Goal: Task Accomplishment & Management: Use online tool/utility

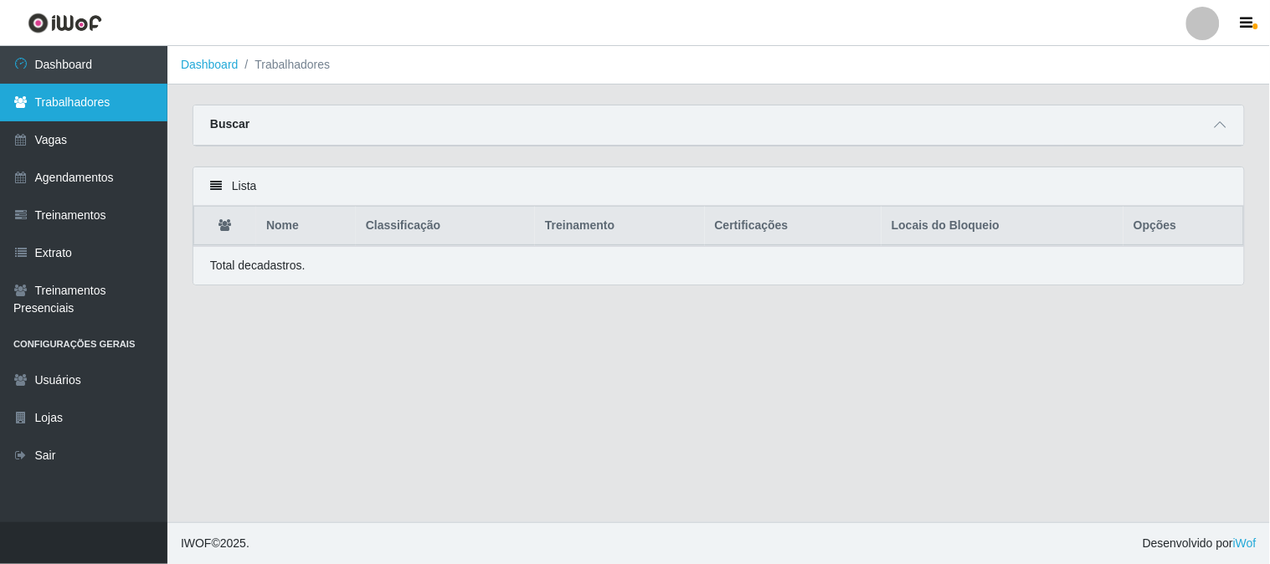
click at [159, 106] on link "Trabalhadores" at bounding box center [83, 103] width 167 height 38
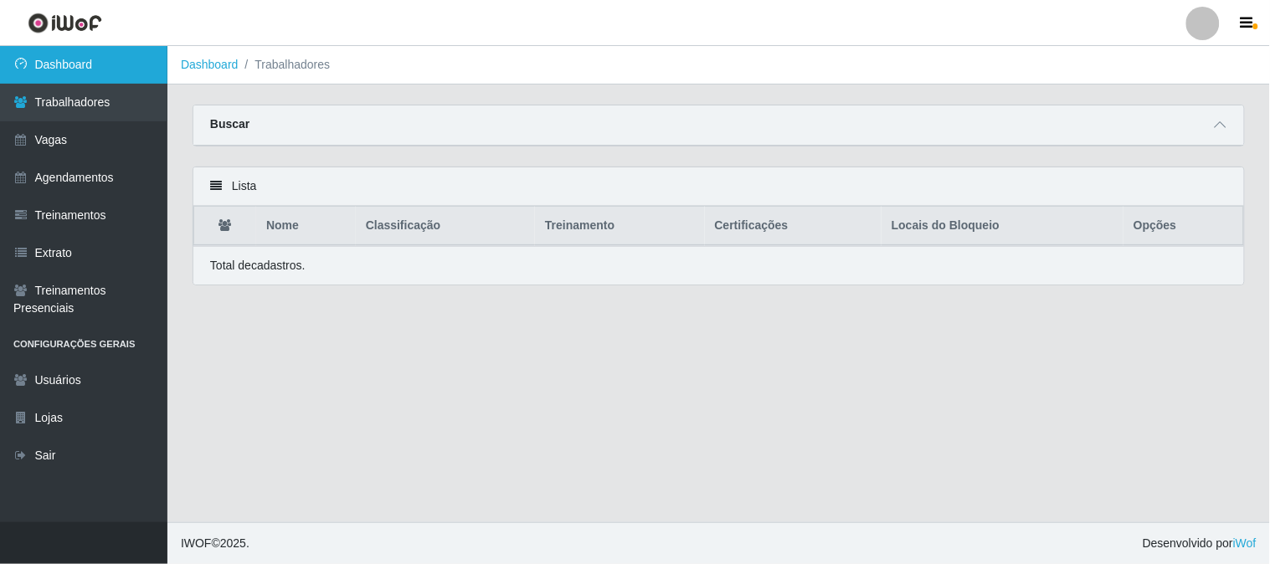
click at [121, 57] on link "Dashboard" at bounding box center [83, 65] width 167 height 38
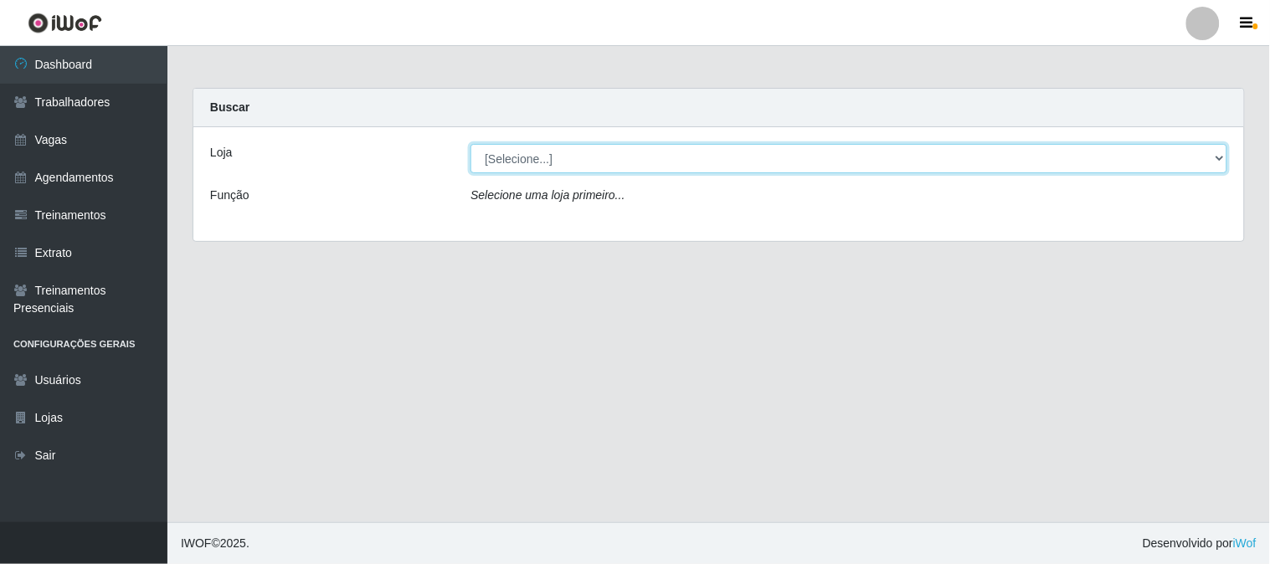
click at [597, 163] on select "[Selecione...] Sapore D'italia" at bounding box center [848, 158] width 757 height 29
select select "266"
click at [470, 144] on select "[Selecione...] Sapore D'italia" at bounding box center [848, 158] width 757 height 29
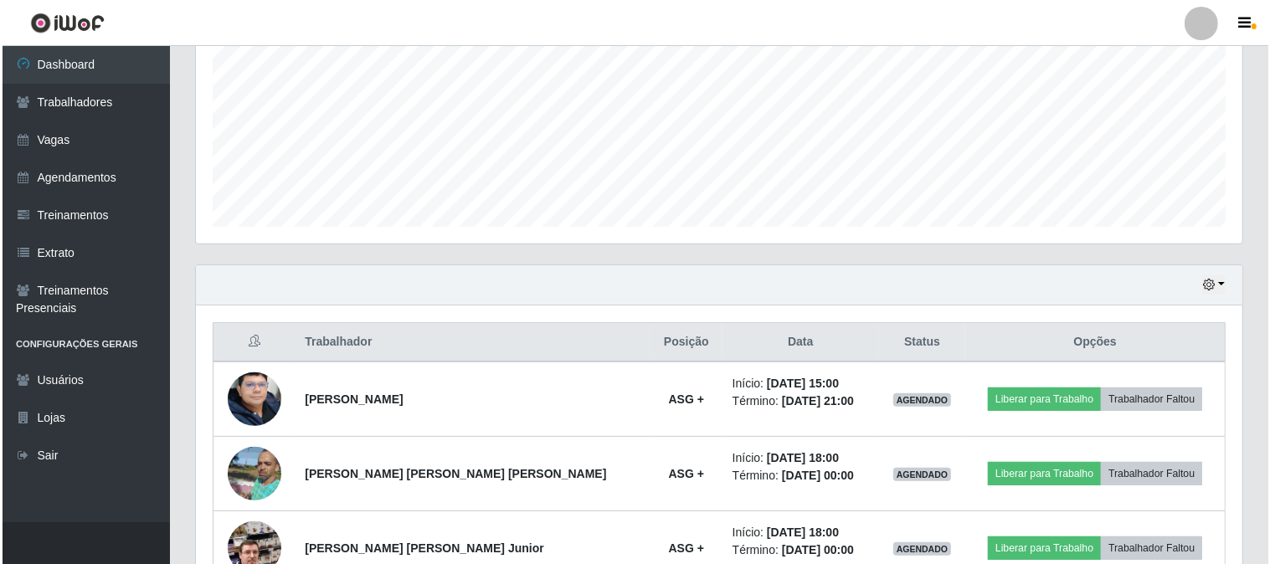
scroll to position [473, 0]
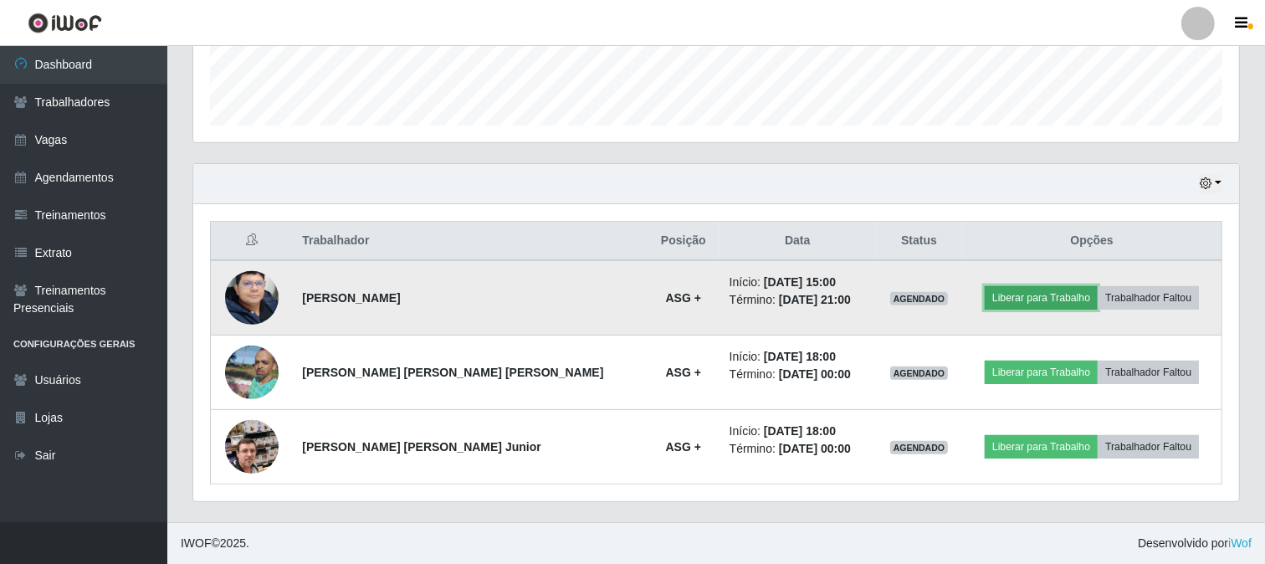
click at [1027, 295] on button "Liberar para Trabalho" at bounding box center [1041, 297] width 113 height 23
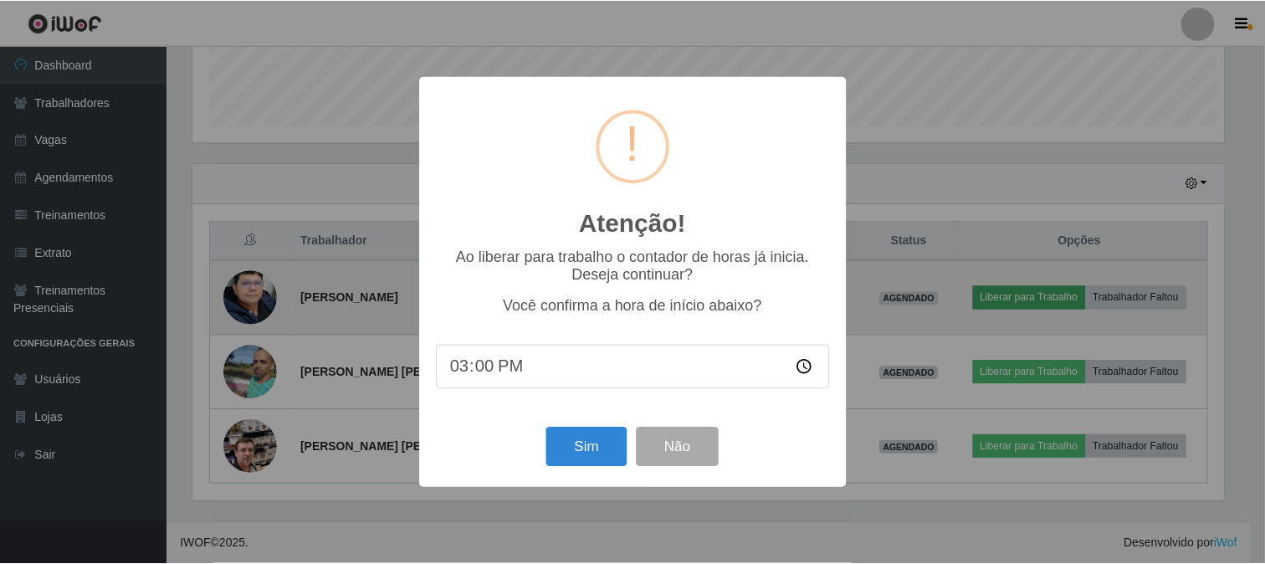
scroll to position [346, 1035]
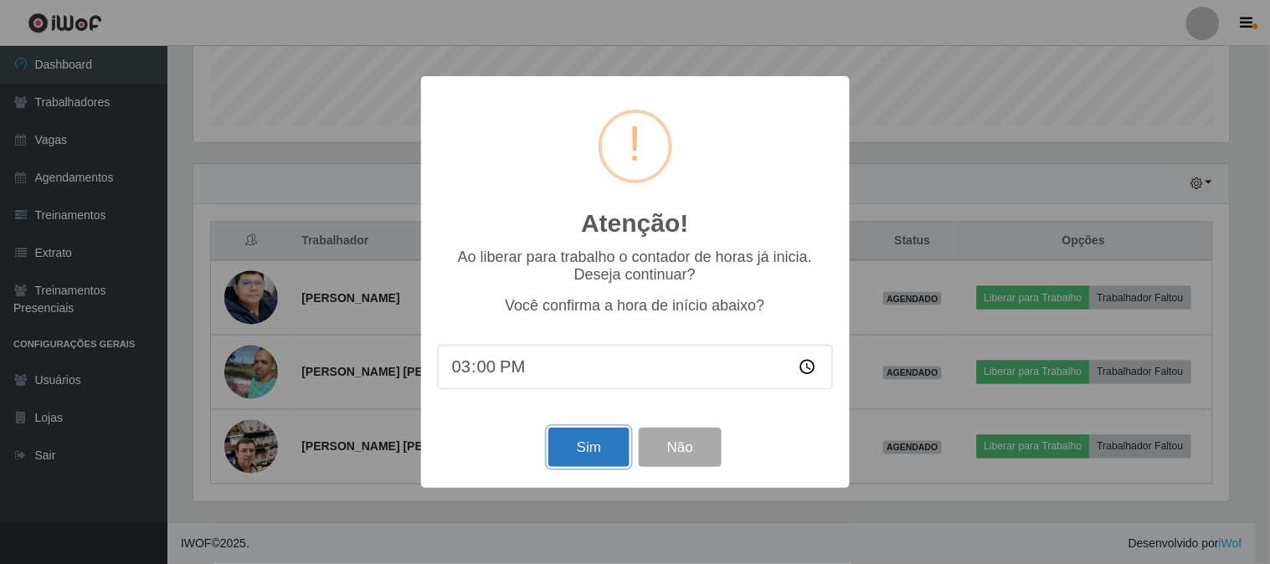
click at [583, 442] on button "Sim" at bounding box center [588, 447] width 81 height 39
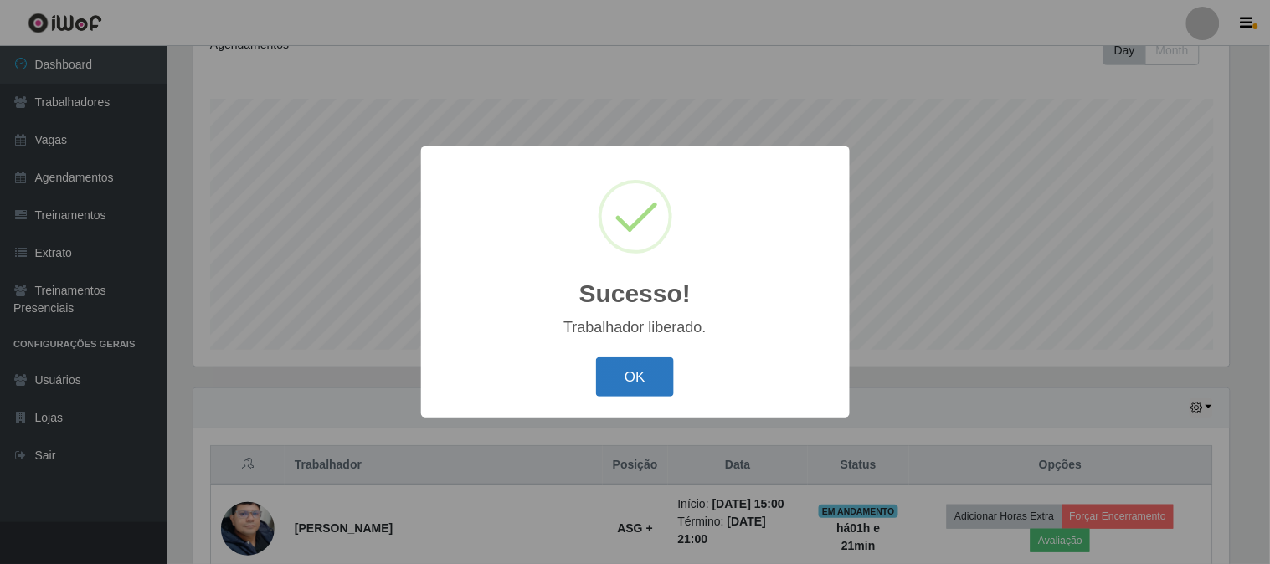
click at [648, 363] on button "OK" at bounding box center [635, 376] width 78 height 39
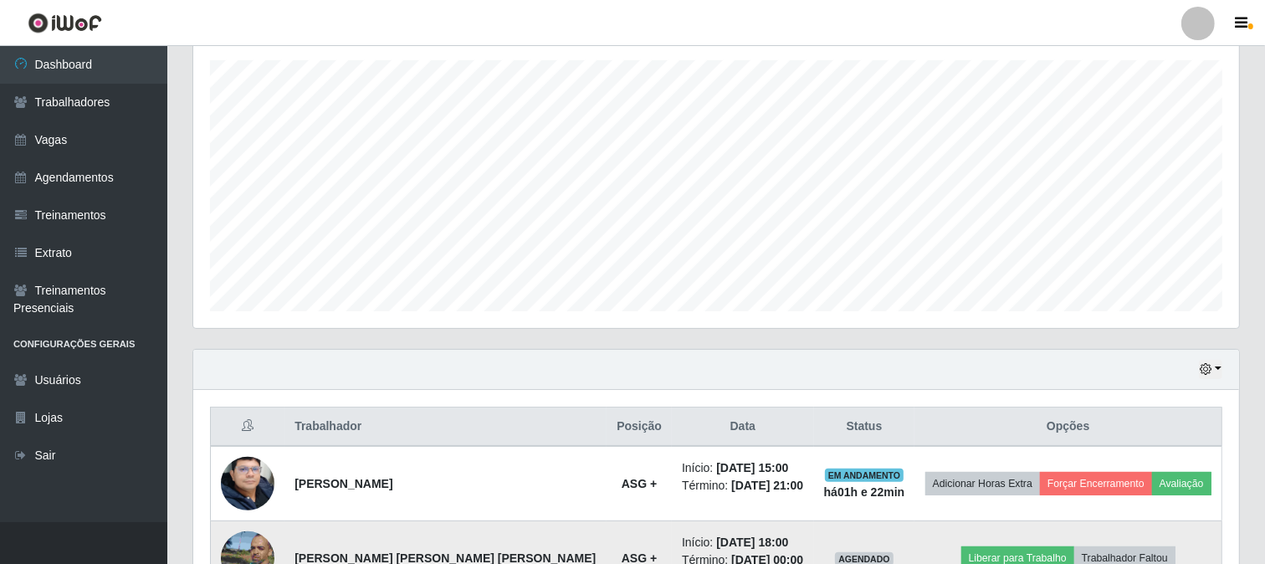
scroll to position [473, 0]
